Goal: Transaction & Acquisition: Purchase product/service

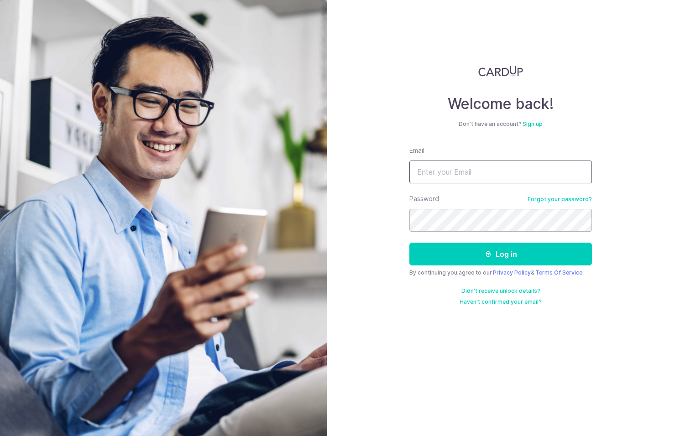
click at [415, 171] on input "Email" at bounding box center [501, 172] width 183 height 23
type input "[EMAIL_ADDRESS][DOMAIN_NAME]"
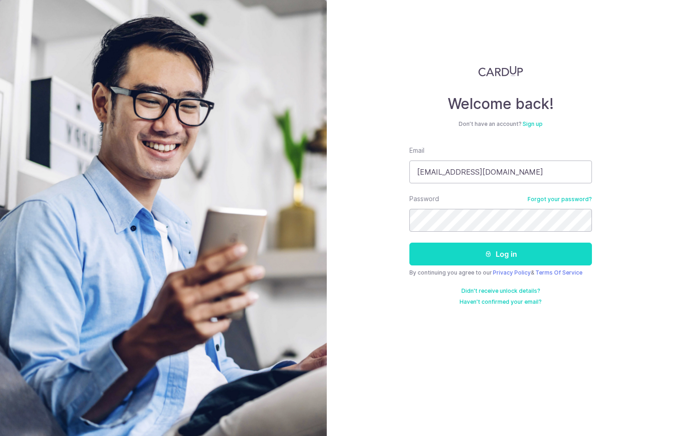
click at [480, 248] on button "Log in" at bounding box center [501, 254] width 183 height 23
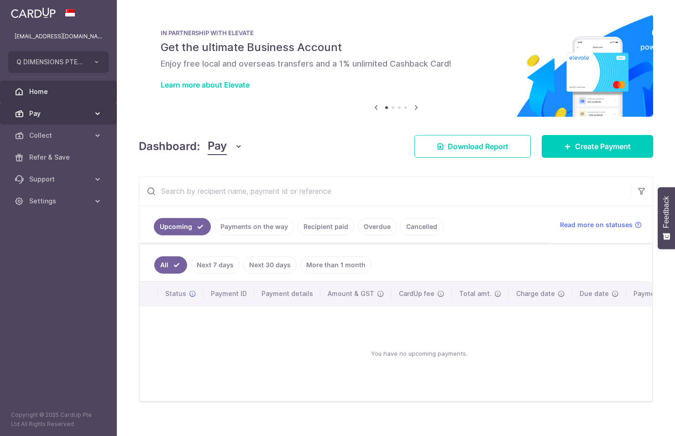
click at [92, 112] on link "Pay" at bounding box center [58, 114] width 117 height 22
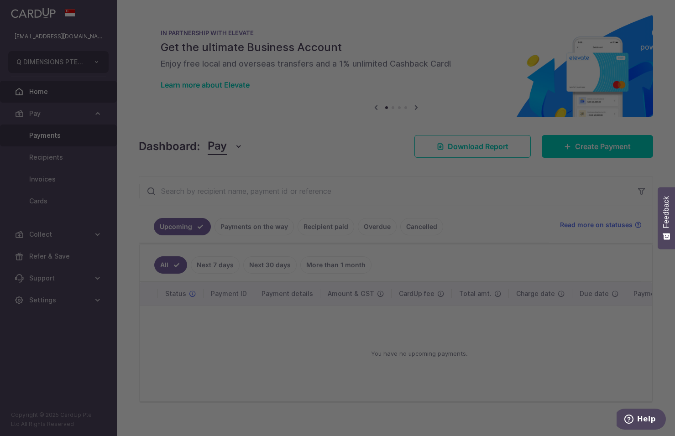
click at [85, 131] on div at bounding box center [341, 220] width 682 height 441
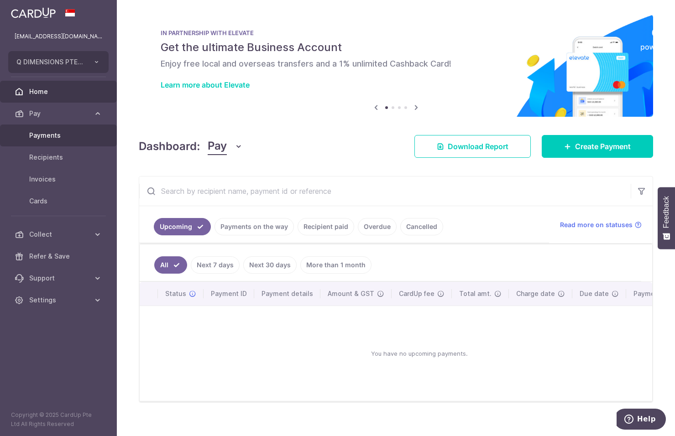
click at [49, 138] on span "Payments" at bounding box center [59, 135] width 60 height 9
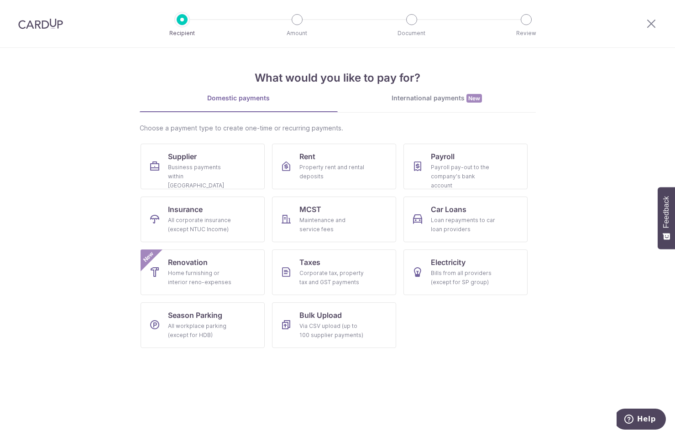
click at [448, 106] on link "International payments New" at bounding box center [437, 103] width 198 height 19
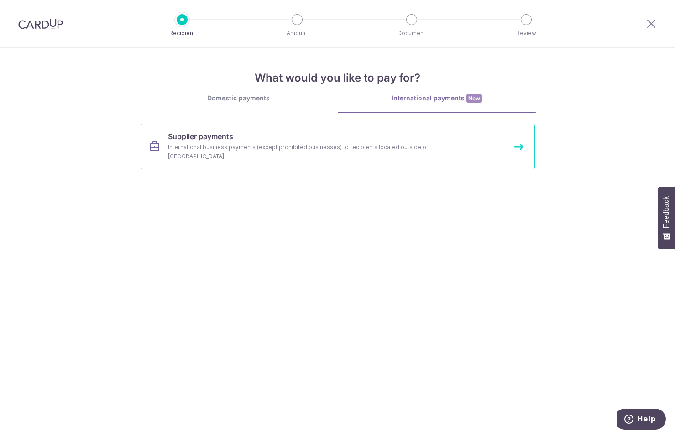
click at [300, 154] on link "Supplier payments International business payments (except prohibited businesses…" at bounding box center [338, 147] width 394 height 46
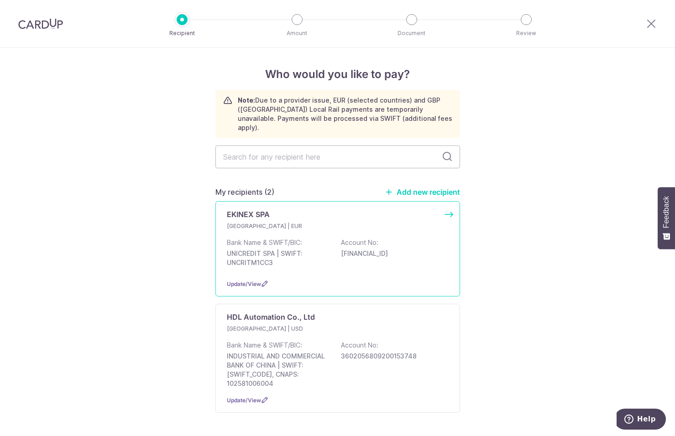
click at [258, 238] on p "Bank Name & SWIFT/BIC:" at bounding box center [264, 242] width 75 height 9
click at [337, 120] on p "Note: Due to a provider issue, EUR (selected countries) and GBP ([GEOGRAPHIC_DA…" at bounding box center [345, 114] width 215 height 37
click at [223, 98] on icon at bounding box center [227, 114] width 9 height 37
click at [273, 238] on p "Bank Name & SWIFT/BIC:" at bounding box center [264, 242] width 75 height 9
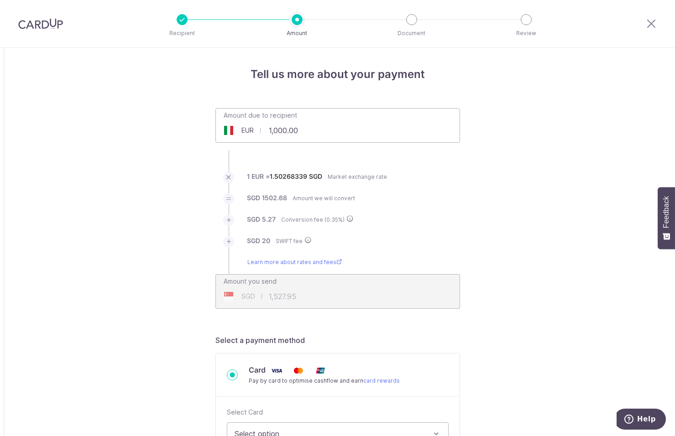
click at [298, 137] on input "1,000.00" at bounding box center [286, 130] width 140 height 21
drag, startPoint x: 298, startPoint y: 137, endPoint x: 264, endPoint y: 134, distance: 34.4
click at [264, 134] on input "1,000.00" at bounding box center [286, 130] width 140 height 21
type input "7,060.10"
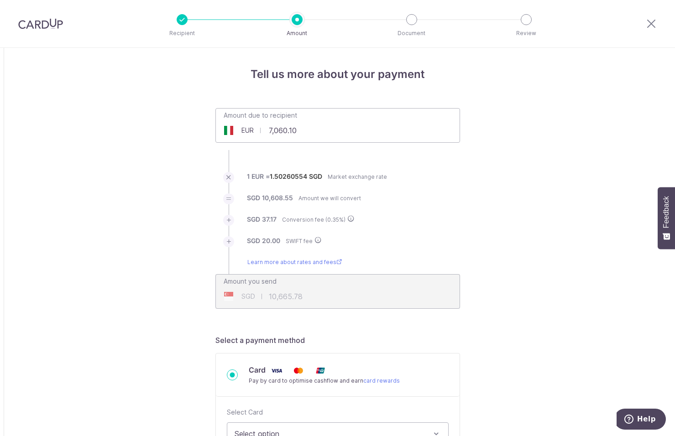
type input "10,665.72"
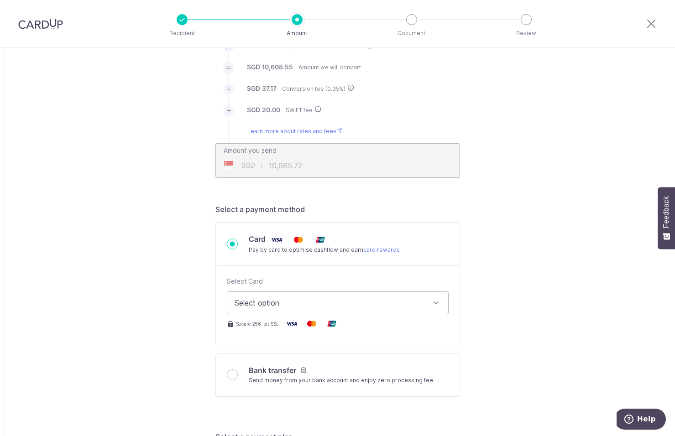
scroll to position [137, 0]
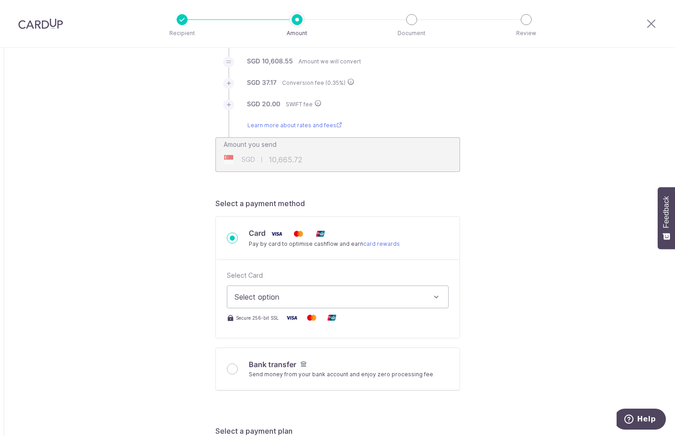
click at [282, 297] on span "Select option" at bounding box center [330, 297] width 190 height 11
click at [264, 321] on span "Add credit card" at bounding box center [346, 322] width 190 height 9
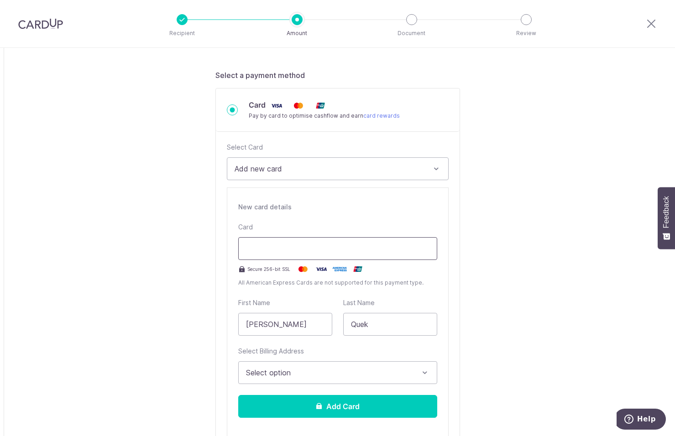
scroll to position [274, 0]
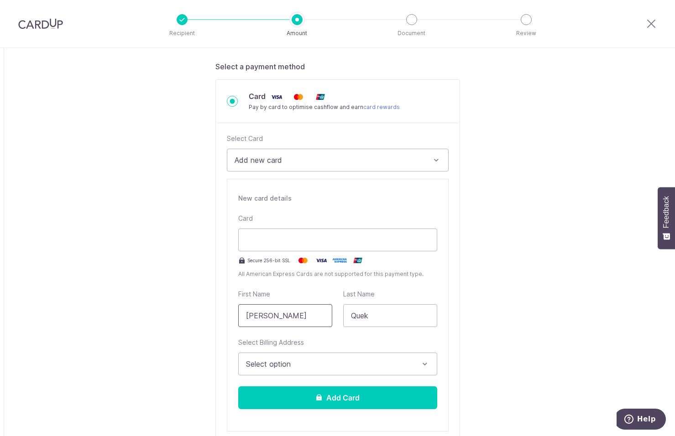
click at [283, 317] on input "[PERSON_NAME]" at bounding box center [285, 316] width 94 height 23
type input "Y"
type input "Eski"
click at [312, 365] on span "Select option" at bounding box center [329, 364] width 167 height 11
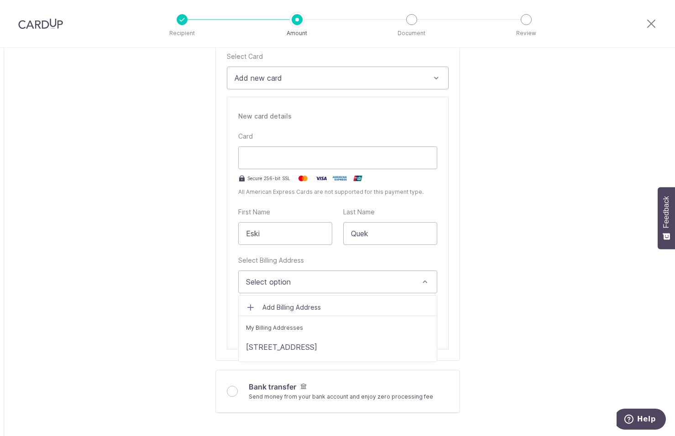
scroll to position [365, 0]
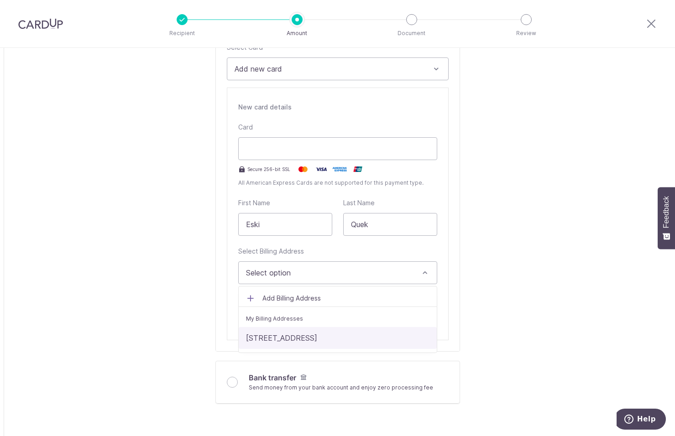
click at [315, 337] on link "[STREET_ADDRESS]" at bounding box center [338, 338] width 198 height 22
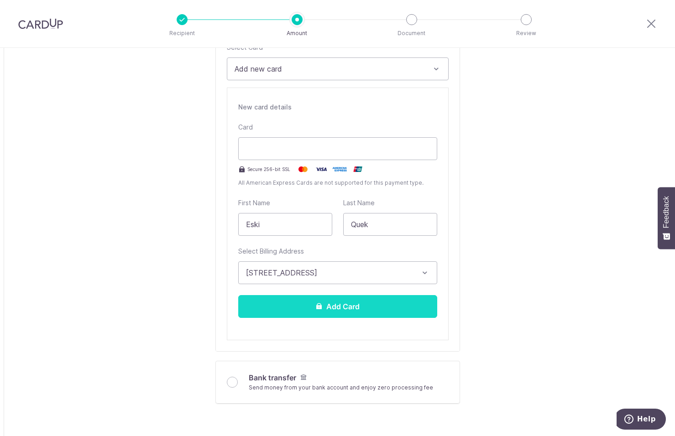
click at [333, 310] on button "Add Card" at bounding box center [337, 306] width 199 height 23
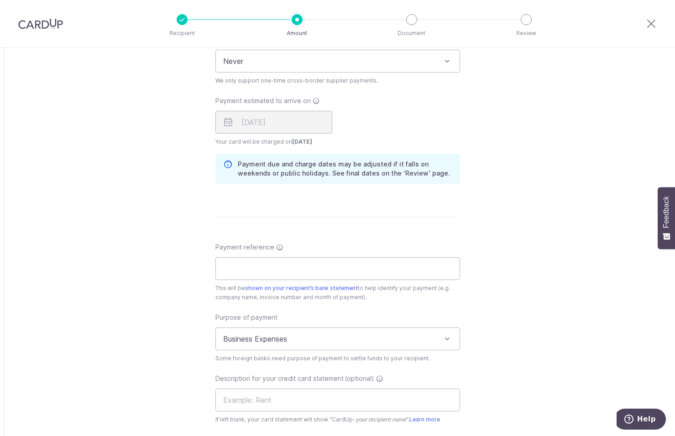
scroll to position [639, 0]
click at [259, 262] on input "Payment reference" at bounding box center [337, 268] width 245 height 23
paste input "25/05419"
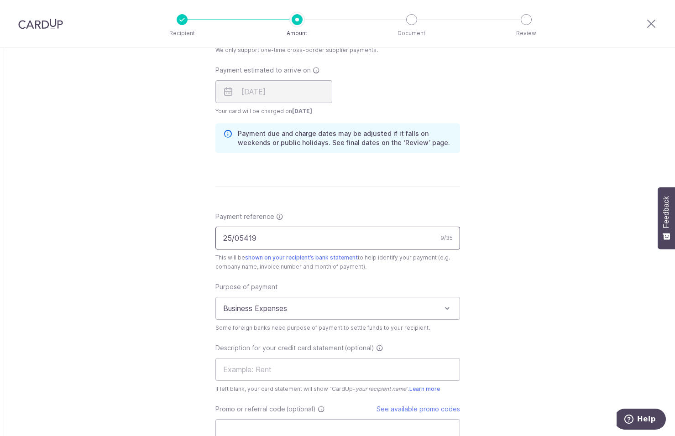
scroll to position [685, 0]
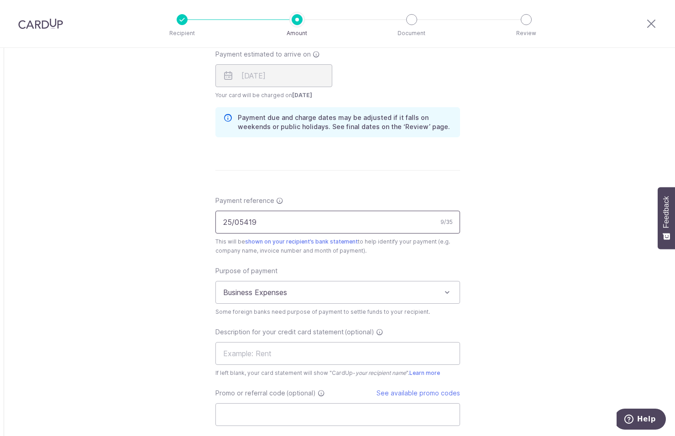
click at [223, 222] on input "25/05419" at bounding box center [337, 222] width 245 height 23
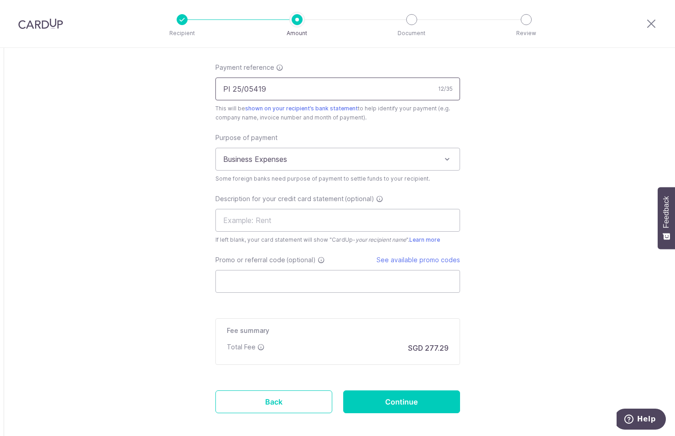
scroll to position [822, 0]
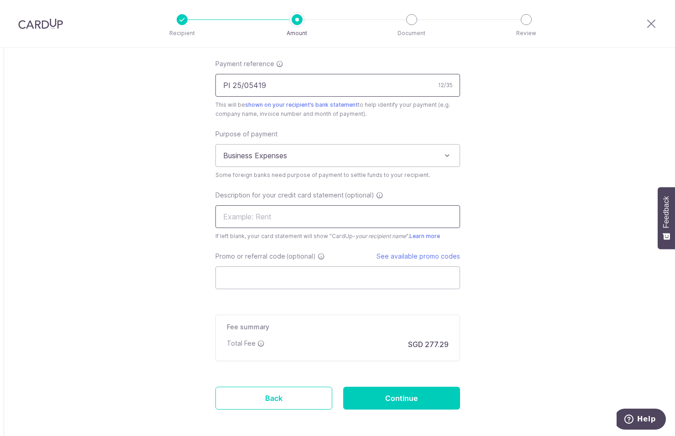
type input "PI 25/05419"
click at [271, 223] on input "text" at bounding box center [337, 216] width 245 height 23
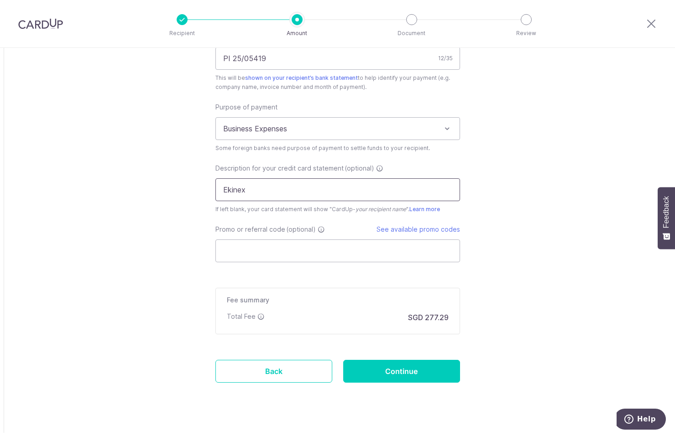
scroll to position [864, 0]
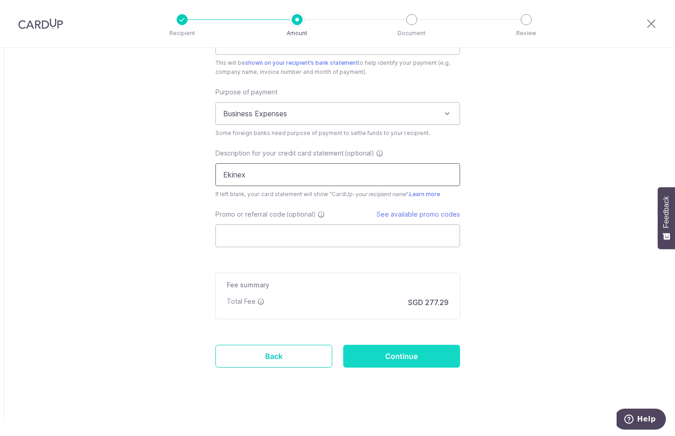
type input "Ekinex"
click at [381, 347] on input "Continue" at bounding box center [401, 356] width 117 height 23
type input "Create Schedule"
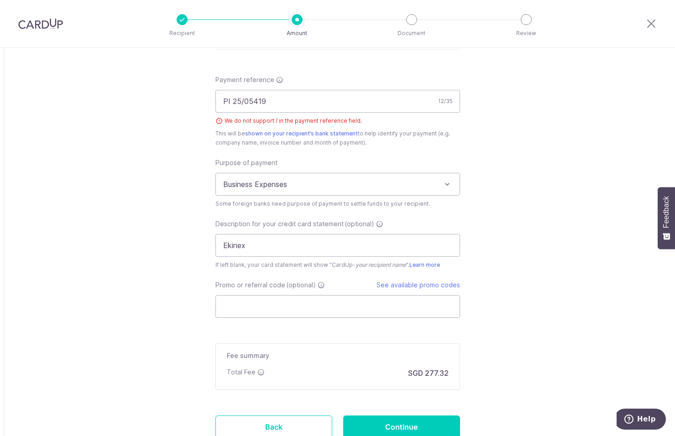
scroll to position [785, 0]
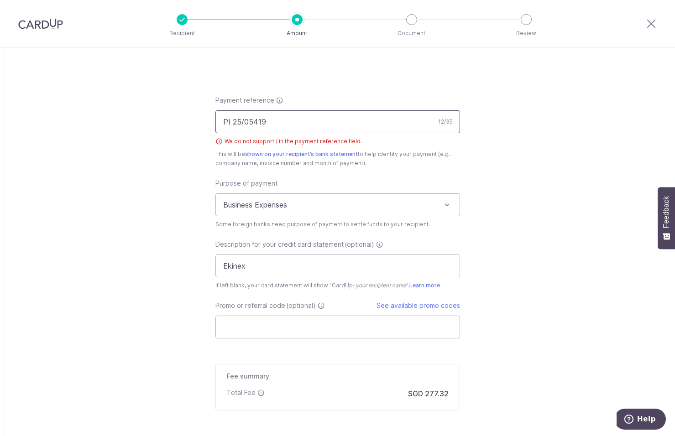
click at [231, 122] on input "PI 25/05419" at bounding box center [337, 121] width 245 height 23
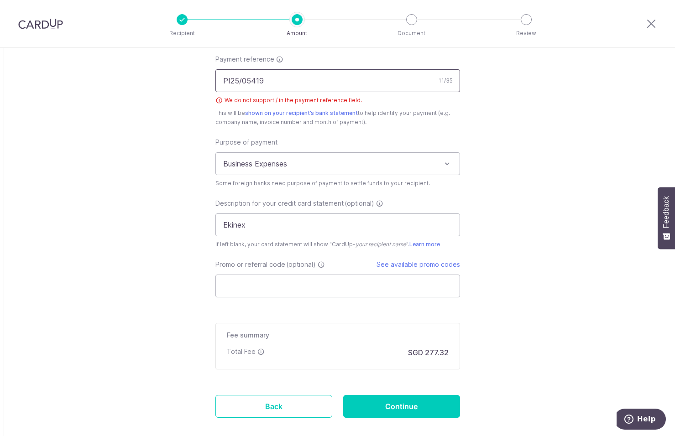
scroll to position [877, 0]
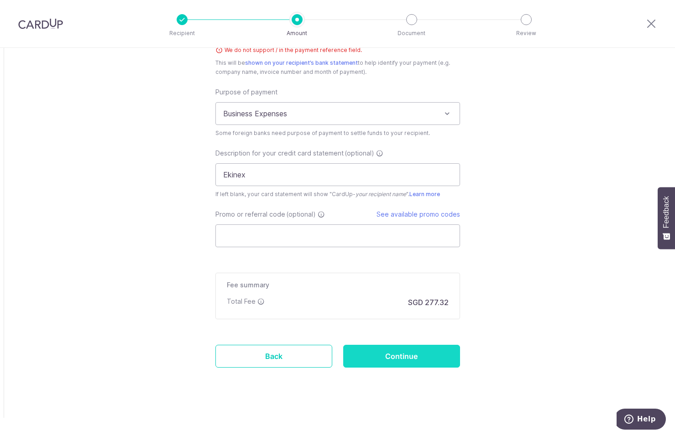
type input "PI25/05419"
click at [405, 359] on input "Continue" at bounding box center [401, 356] width 117 height 23
type input "Create Schedule"
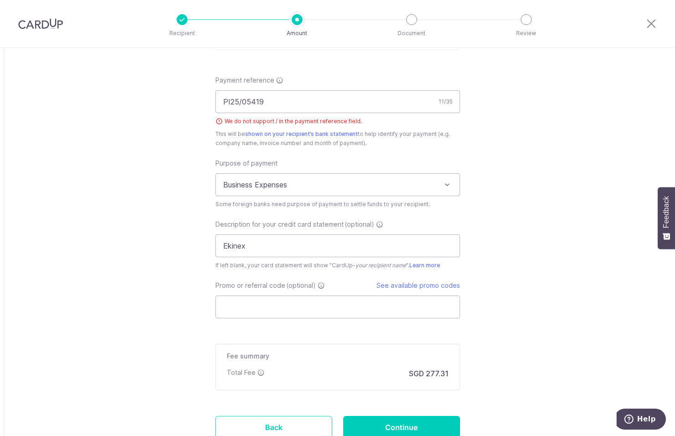
scroll to position [737, 0]
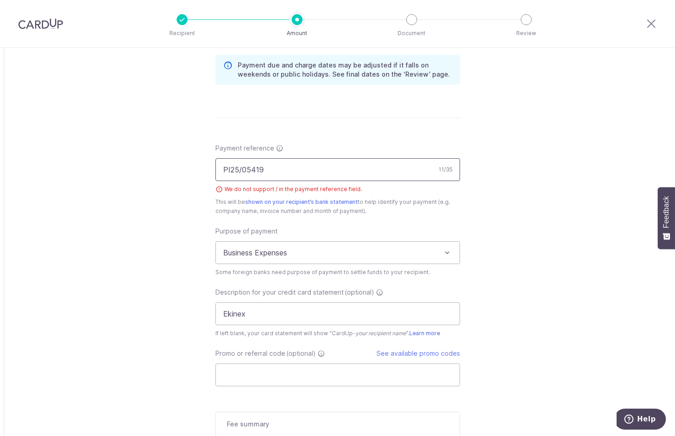
click at [239, 168] on input "PI25/05419" at bounding box center [337, 169] width 245 height 23
drag, startPoint x: 229, startPoint y: 171, endPoint x: 235, endPoint y: 171, distance: 5.5
click at [229, 171] on input "PI25_05419" at bounding box center [337, 169] width 245 height 23
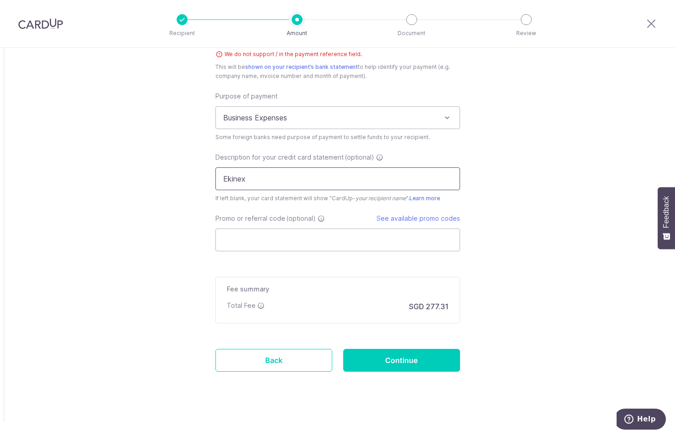
scroll to position [877, 0]
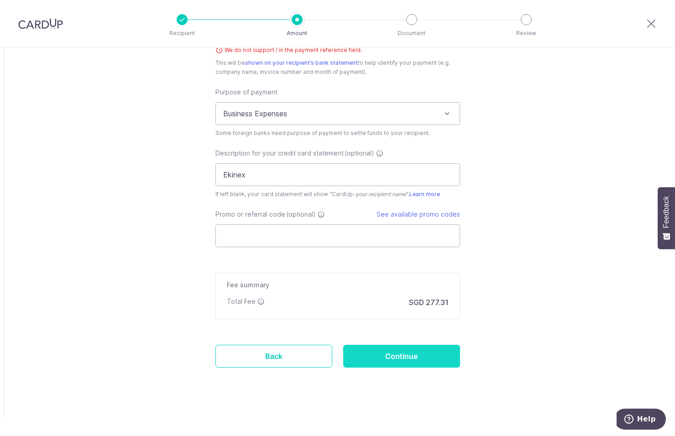
type input "PI_25_05419"
click at [390, 356] on input "Continue" at bounding box center [401, 356] width 117 height 23
type input "Create Schedule"
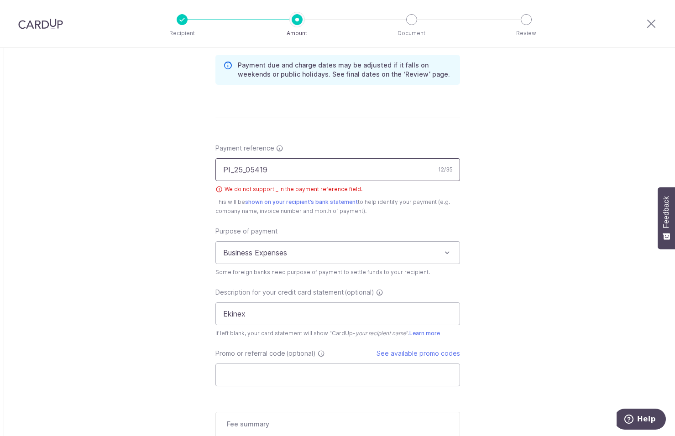
click at [232, 167] on input "PI_25_05419" at bounding box center [337, 169] width 245 height 23
click at [235, 169] on input "25_05419" at bounding box center [337, 169] width 245 height 23
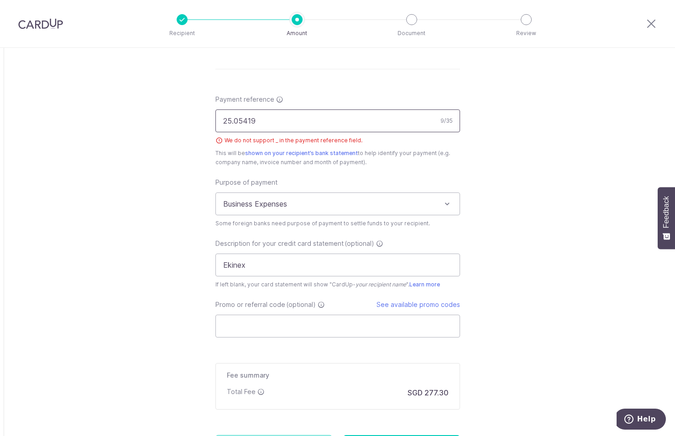
scroll to position [877, 0]
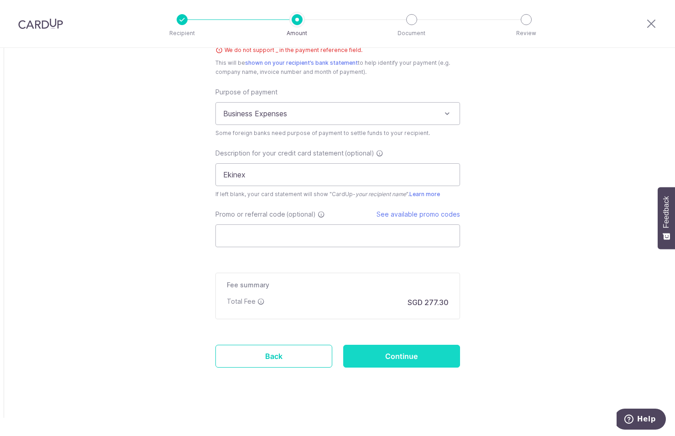
type input "25.05419"
click at [421, 361] on input "Continue" at bounding box center [401, 356] width 117 height 23
type input "Create Schedule"
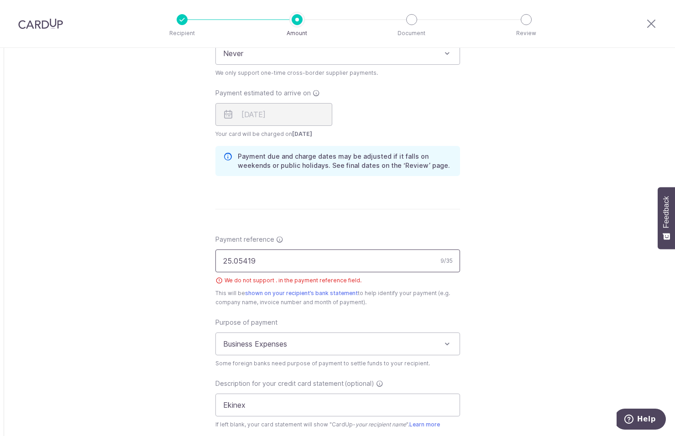
click at [235, 267] on input "25.05419" at bounding box center [337, 261] width 245 height 23
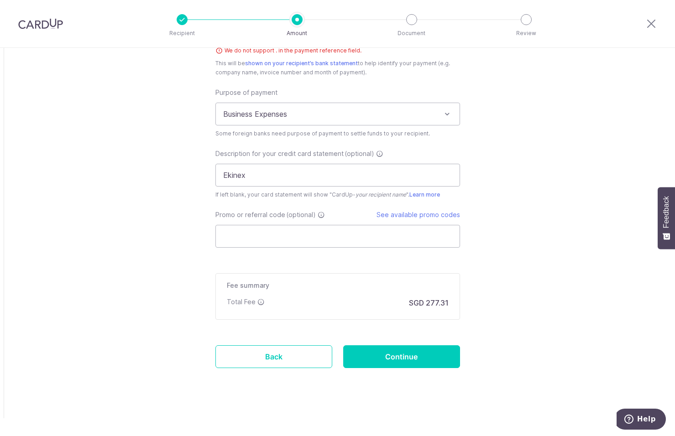
scroll to position [877, 0]
type input "PI 2505419"
click at [418, 353] on input "Continue" at bounding box center [401, 356] width 117 height 23
type input "Create Schedule"
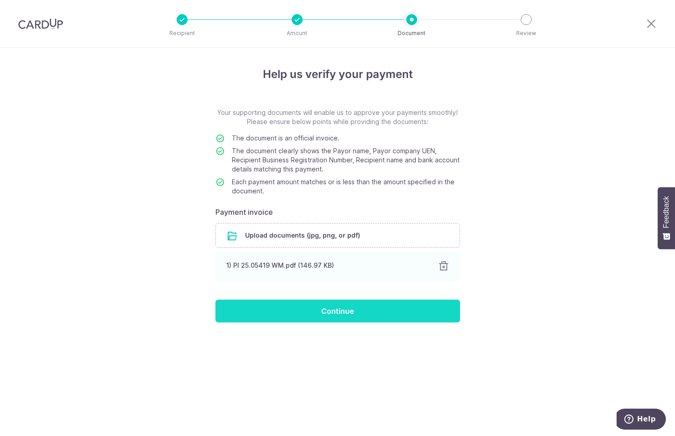
click at [327, 312] on input "Continue" at bounding box center [337, 311] width 245 height 23
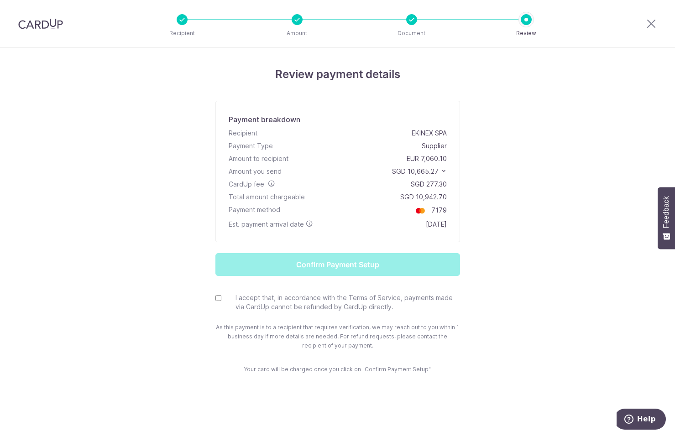
click at [216, 299] on input "I accept that, in accordance with the Terms of Service, payments made via CardU…" at bounding box center [218, 298] width 6 height 6
checkbox input "true"
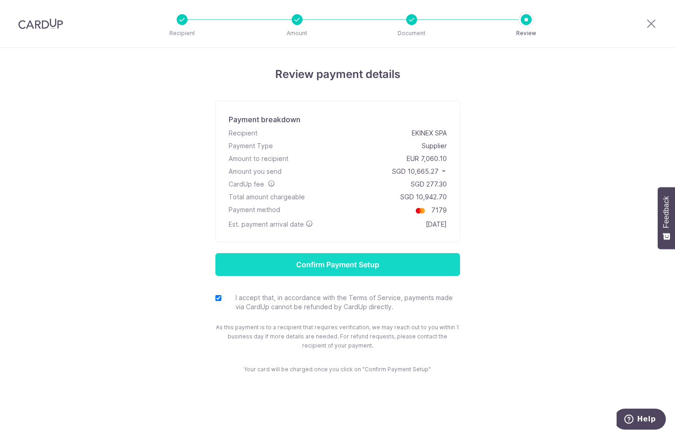
click at [346, 267] on input "Confirm Payment Setup" at bounding box center [337, 264] width 245 height 23
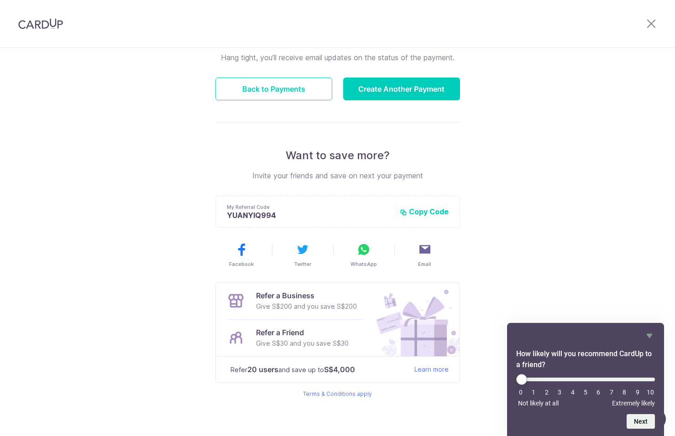
scroll to position [99, 0]
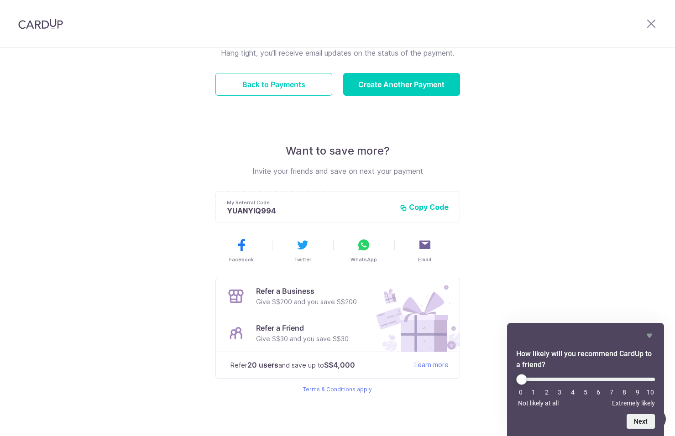
click at [592, 271] on div "Payment created! Hang tight, you’ll receive email updates on the status of the …" at bounding box center [337, 193] width 675 height 488
type input "8"
click at [625, 380] on input "range" at bounding box center [585, 380] width 139 height 4
click at [638, 423] on button "Next" at bounding box center [641, 422] width 28 height 15
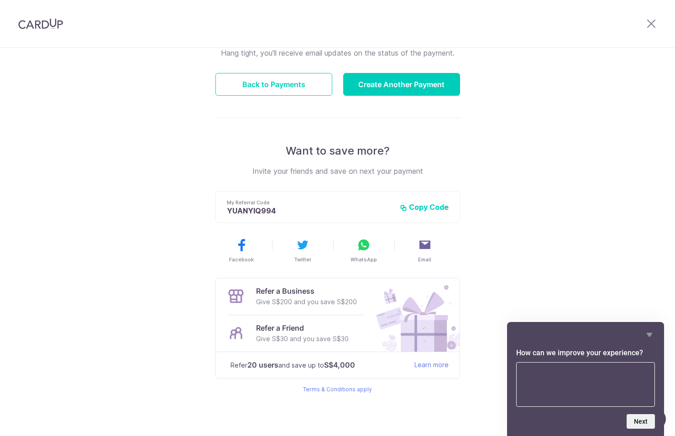
click at [562, 275] on div "Payment created! Hang tight, you’ll receive email updates on the status of the …" at bounding box center [337, 193] width 675 height 488
